Goal: Information Seeking & Learning: Understand process/instructions

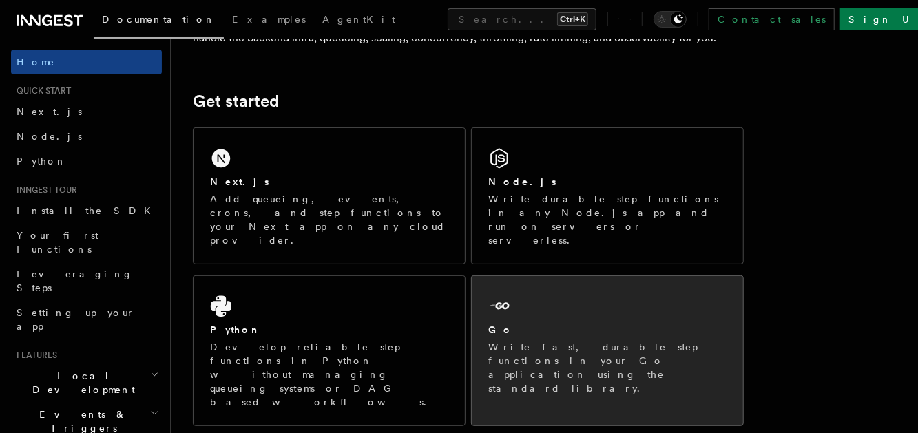
scroll to position [138, 0]
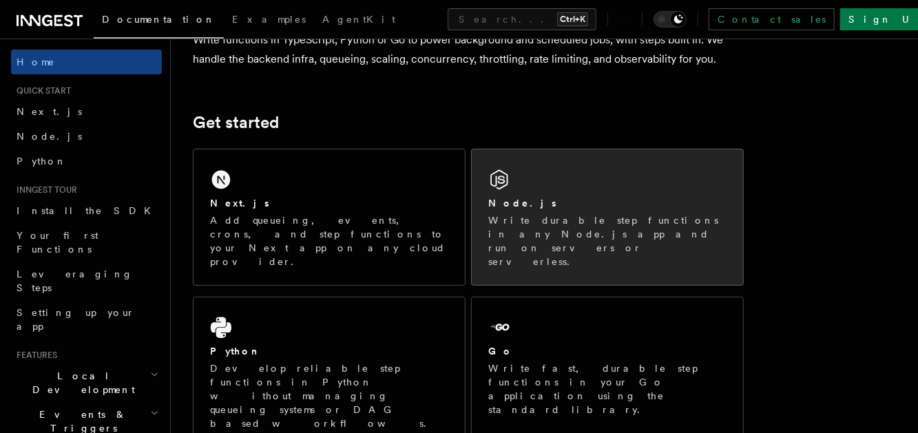
click at [536, 222] on p "Write durable step functions in any Node.js app and run on servers or serverles…" at bounding box center [607, 240] width 238 height 55
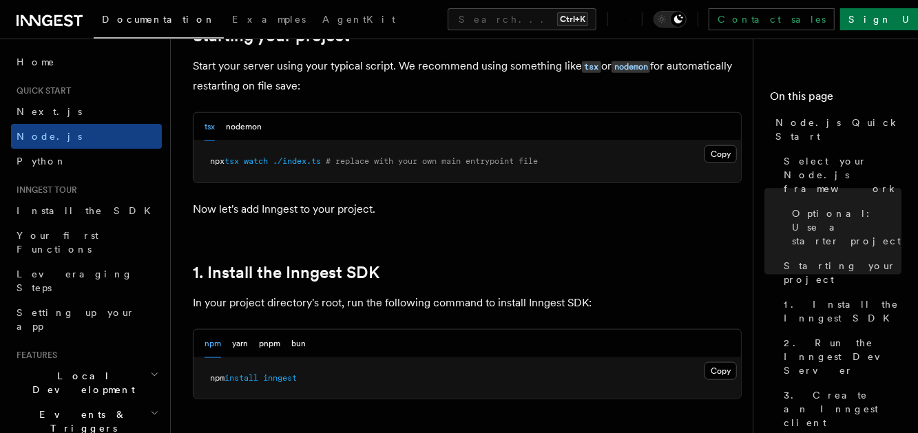
scroll to position [757, 0]
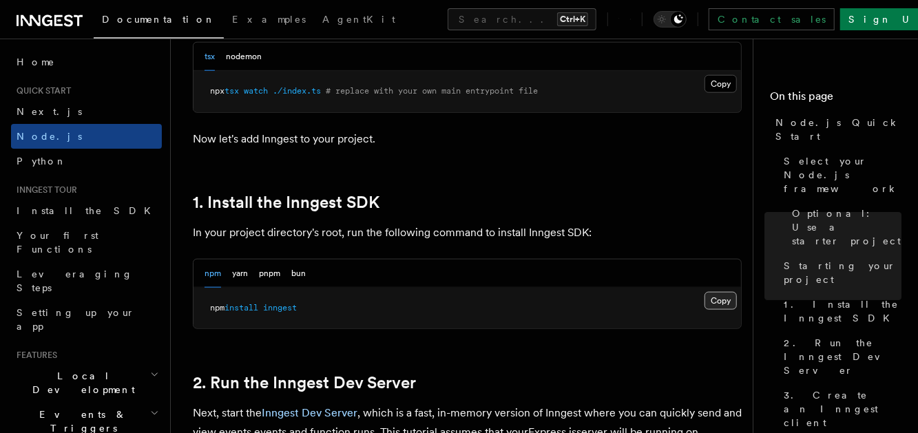
click at [709, 310] on button "Copy Copied" at bounding box center [720, 301] width 32 height 18
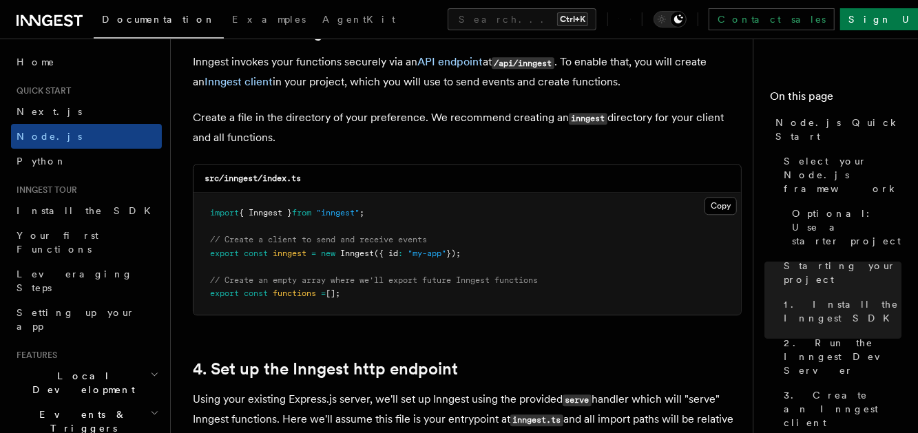
scroll to position [1790, 0]
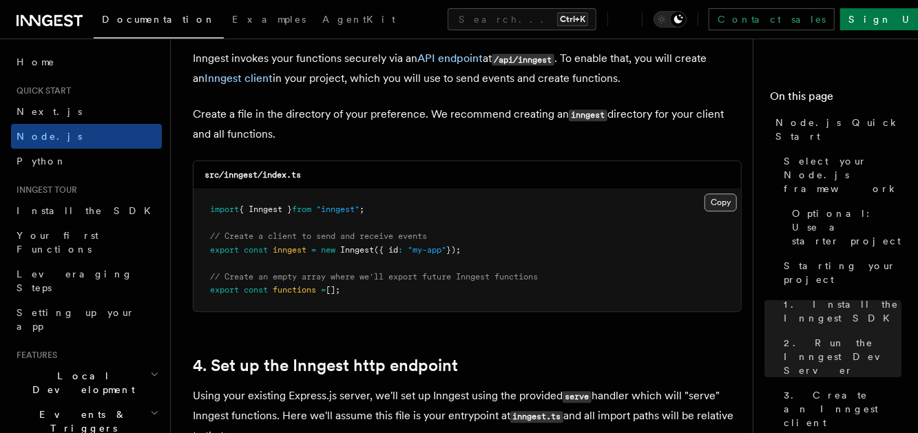
click at [716, 211] on button "Copy Copied" at bounding box center [720, 202] width 32 height 18
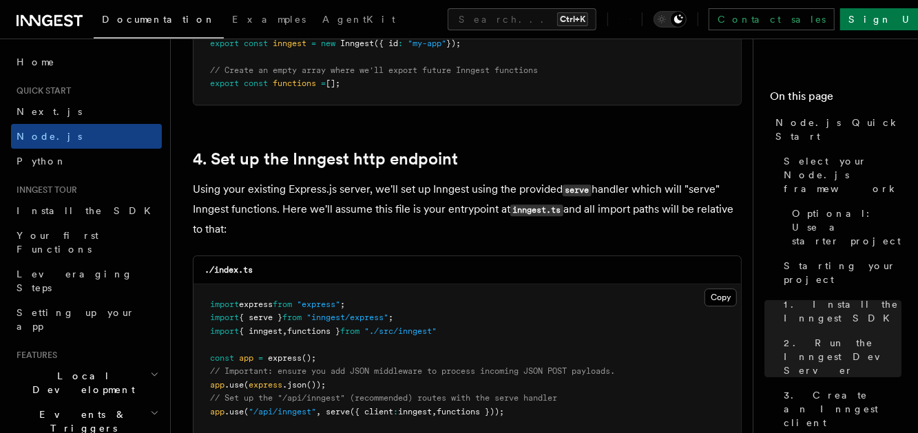
scroll to position [2134, 0]
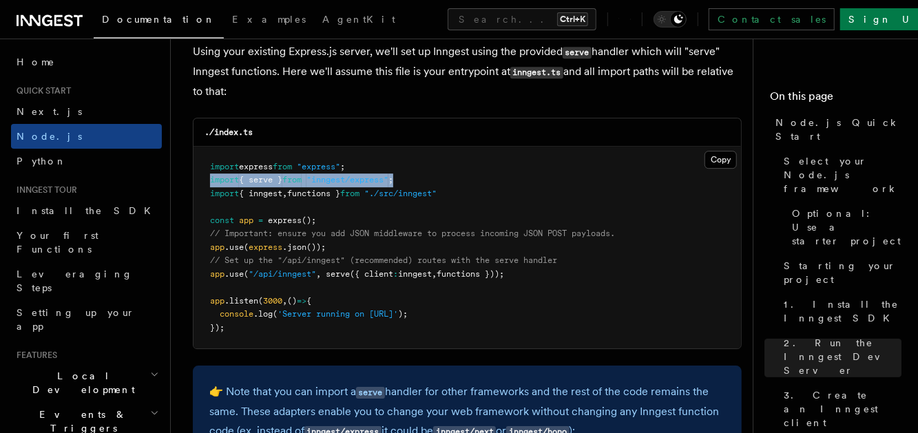
drag, startPoint x: 410, startPoint y: 195, endPoint x: 205, endPoint y: 204, distance: 205.3
click at [205, 204] on pre "import express from "express" ; import { serve } from "inngest/express" ; impor…" at bounding box center [466, 248] width 547 height 202
copy span "import { serve } from "inngest/express" ;"
drag, startPoint x: 518, startPoint y: 293, endPoint x: 207, endPoint y: 288, distance: 311.2
click at [207, 288] on pre "import express from "express" ; import { serve } from "inngest/express" ; impor…" at bounding box center [466, 248] width 547 height 202
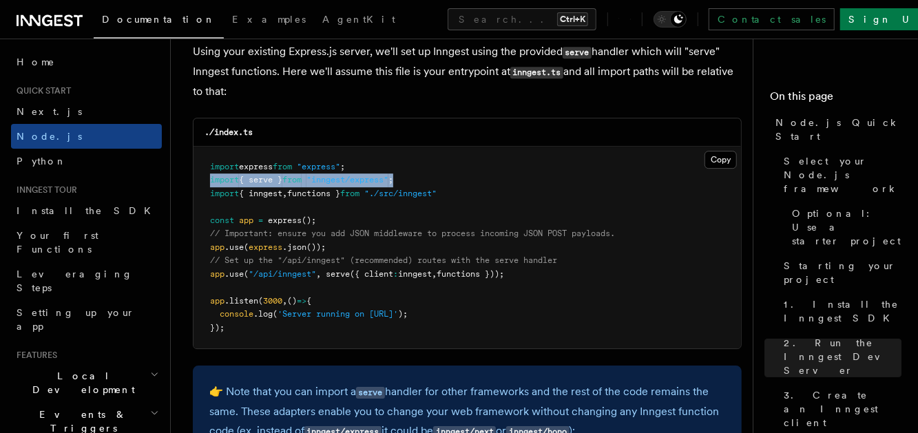
copy span "app .use ( "/api/inngest" , serve ({ client : inngest , functions }));"
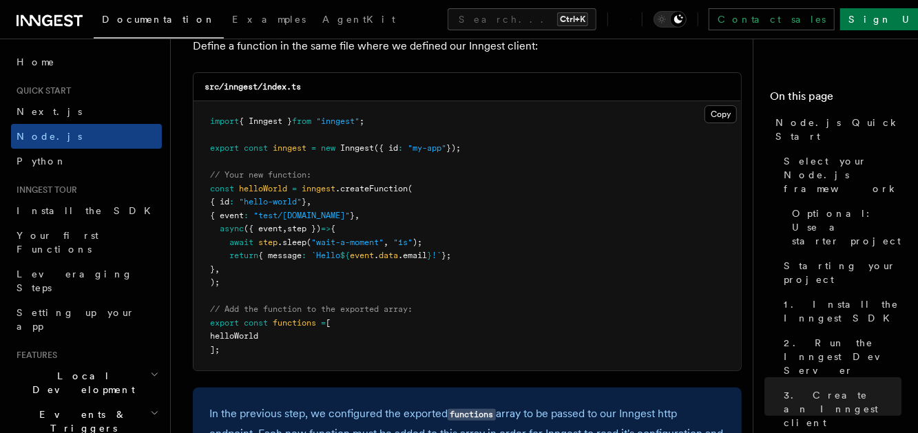
scroll to position [2826, 0]
